Goal: Task Accomplishment & Management: Manage account settings

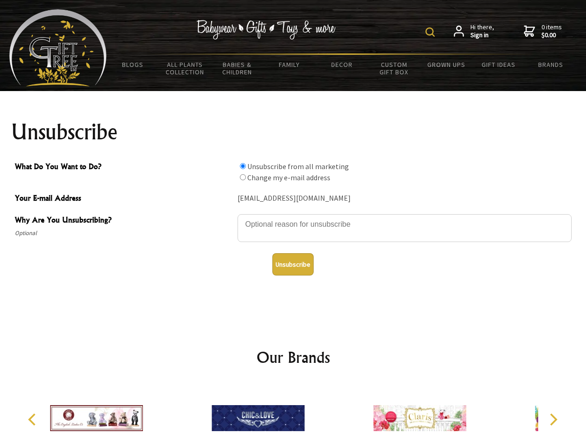
click at [432, 32] on img at bounding box center [430, 31] width 9 height 9
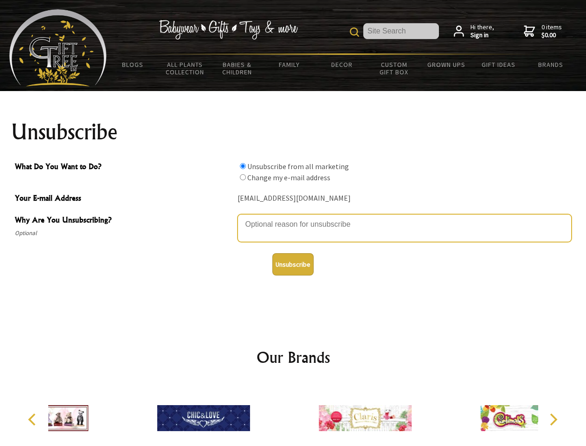
click at [293, 217] on textarea "Why Are You Unsubscribing?" at bounding box center [405, 228] width 334 height 28
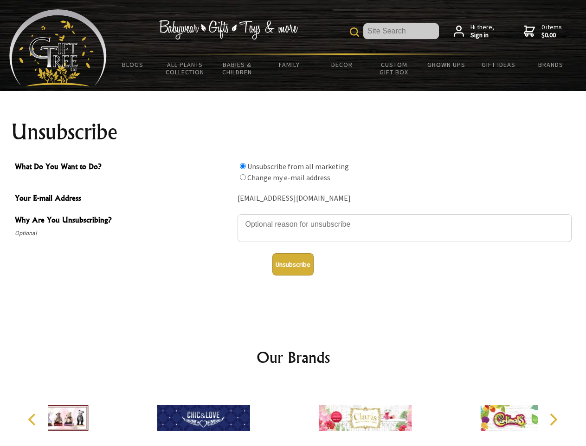
click at [243, 166] on input "What Do You Want to Do?" at bounding box center [243, 166] width 6 height 6
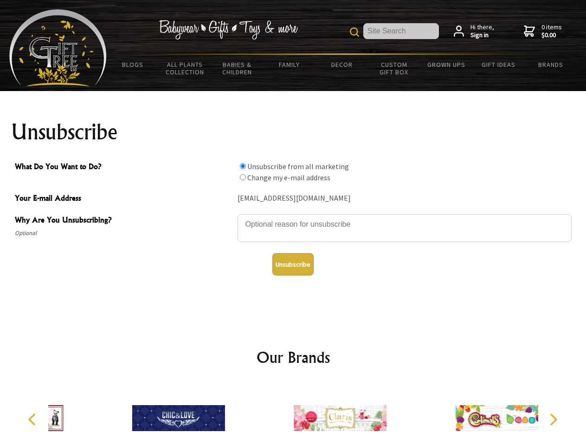
click at [243, 177] on input "What Do You Want to Do?" at bounding box center [243, 177] width 6 height 6
radio input "true"
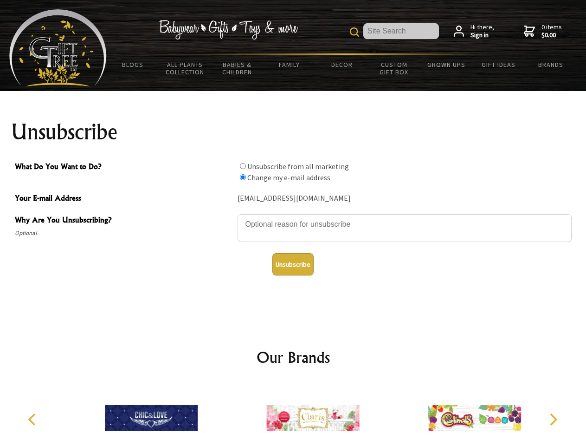
click at [293, 264] on button "Unsubscribe" at bounding box center [293, 264] width 41 height 22
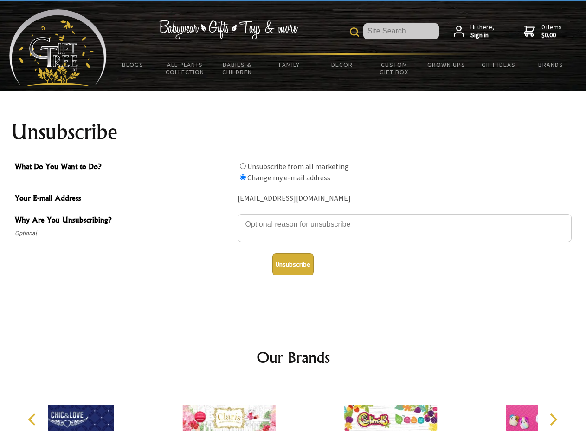
click at [310, 414] on div at bounding box center [391, 419] width 162 height 72
click at [33, 419] on icon "Previous" at bounding box center [33, 419] width 12 height 12
click at [553, 419] on icon "Next" at bounding box center [553, 419] width 12 height 12
